Goal: Find specific page/section

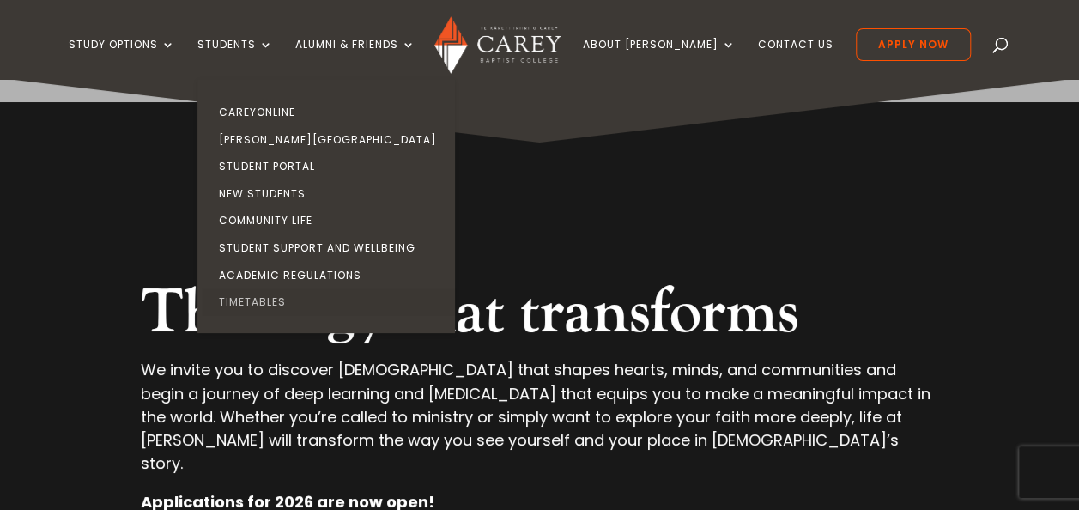
click at [294, 297] on link "Timetables" at bounding box center [330, 301] width 257 height 27
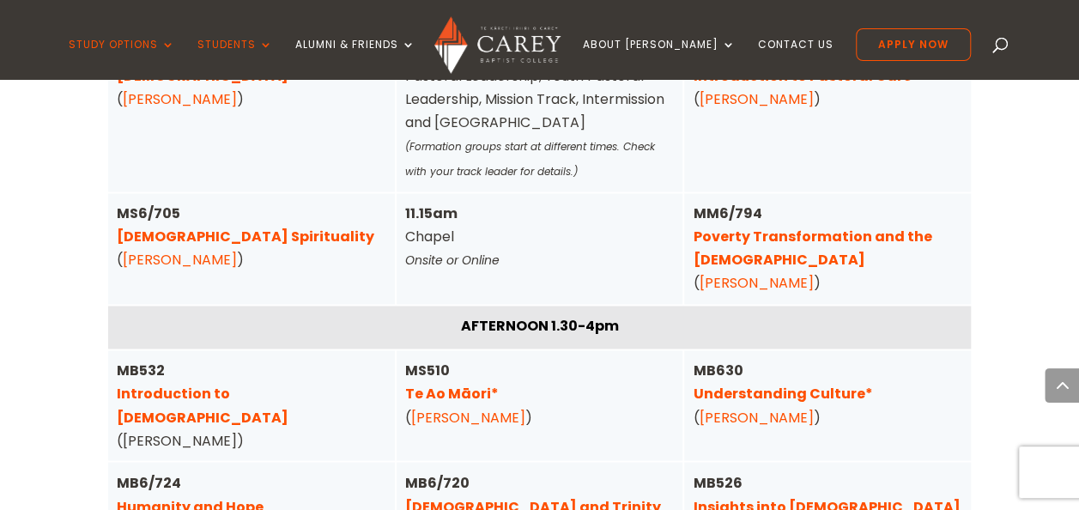
scroll to position [4463, 0]
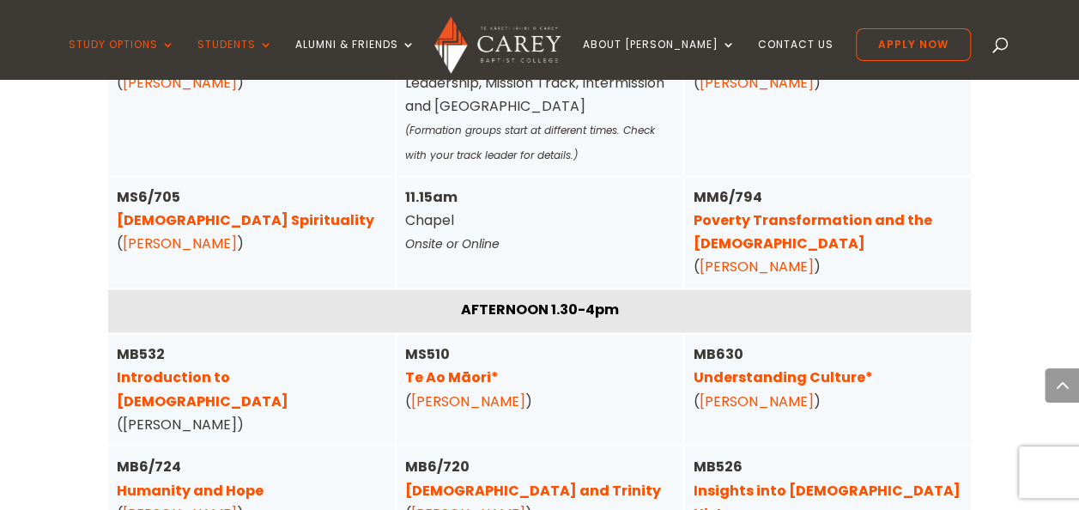
click at [201, 480] on link "Humanity and Hope" at bounding box center [190, 490] width 147 height 20
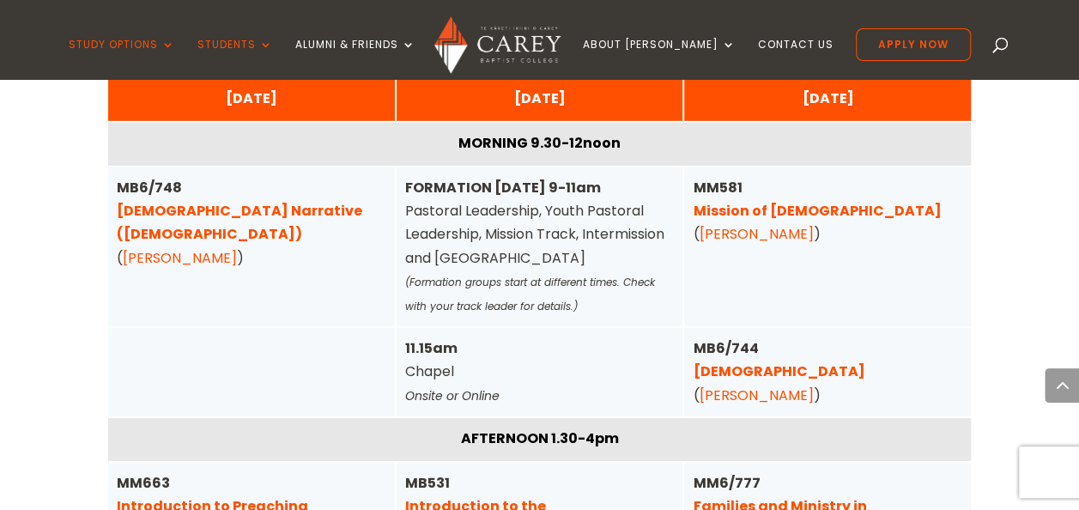
scroll to position [5750, 0]
